Goal: Task Accomplishment & Management: Manage account settings

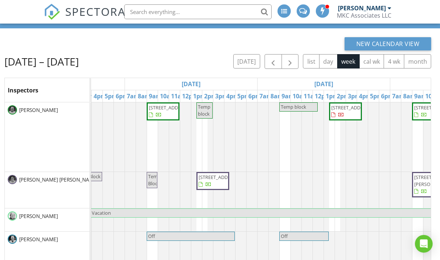
scroll to position [46, 0]
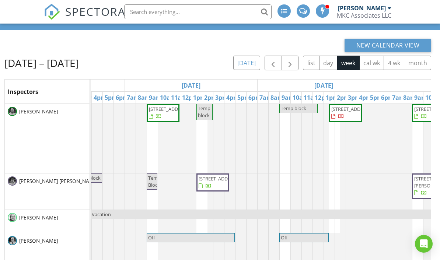
click at [246, 69] on button "today" at bounding box center [246, 63] width 27 height 14
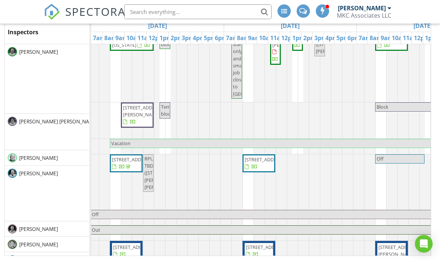
scroll to position [12, 0]
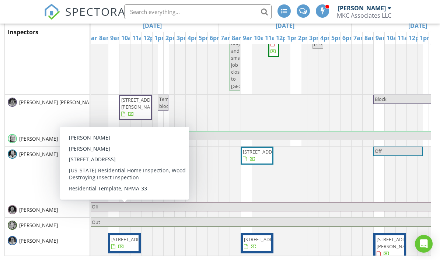
click at [119, 243] on span "111 East Rd, Westminster 01473" at bounding box center [131, 239] width 41 height 7
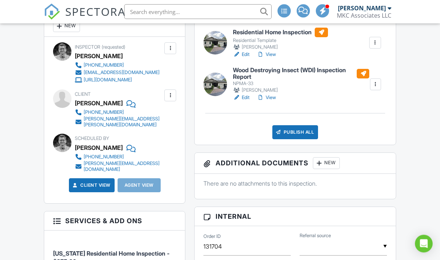
scroll to position [223, 0]
click at [309, 135] on div "Publish All" at bounding box center [295, 132] width 46 height 14
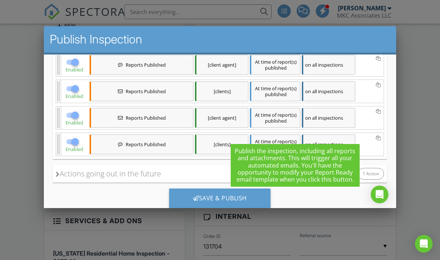
scroll to position [253, 0]
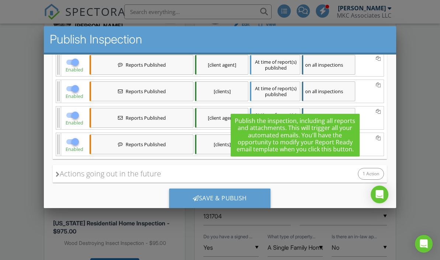
click at [421, 167] on div at bounding box center [220, 126] width 440 height 326
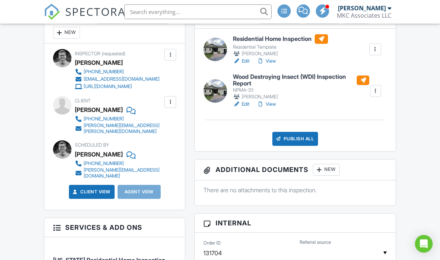
scroll to position [216, 0]
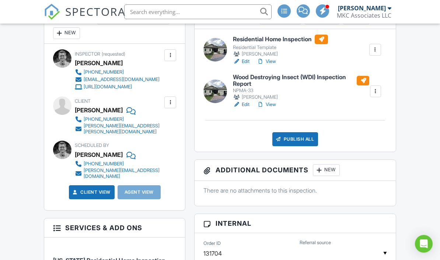
click at [306, 139] on div "Publish All" at bounding box center [295, 139] width 46 height 14
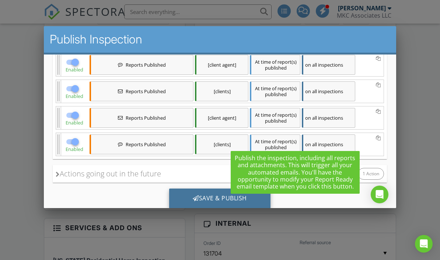
click at [210, 197] on div "Save & Publish" at bounding box center [219, 198] width 101 height 20
